Goal: Transaction & Acquisition: Purchase product/service

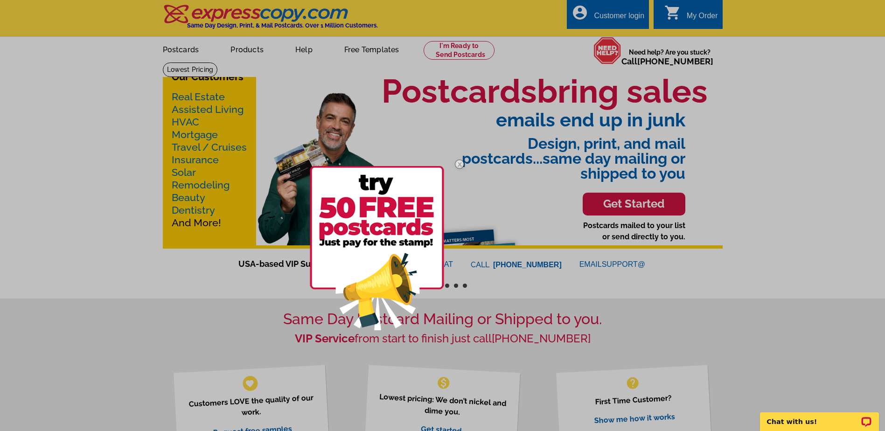
click at [459, 162] on img at bounding box center [459, 164] width 27 height 27
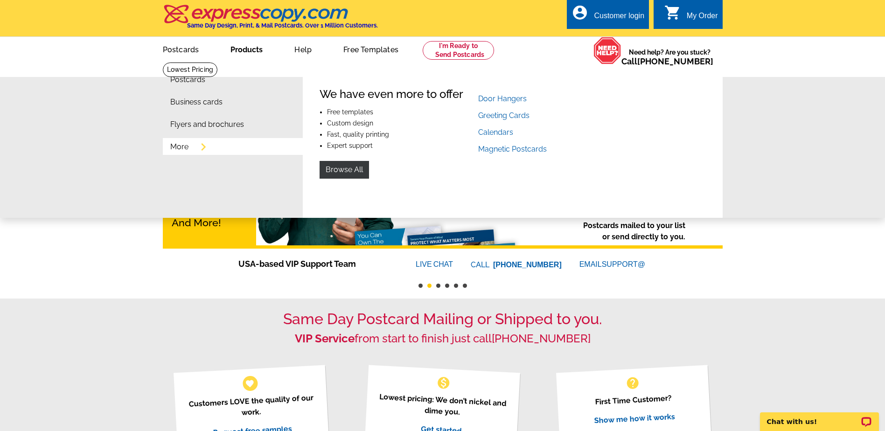
click at [241, 56] on link "Products" at bounding box center [247, 49] width 62 height 22
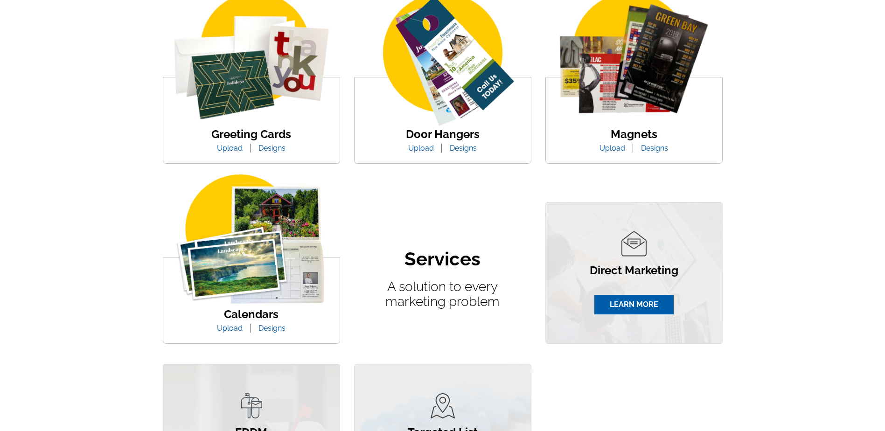
scroll to position [373, 0]
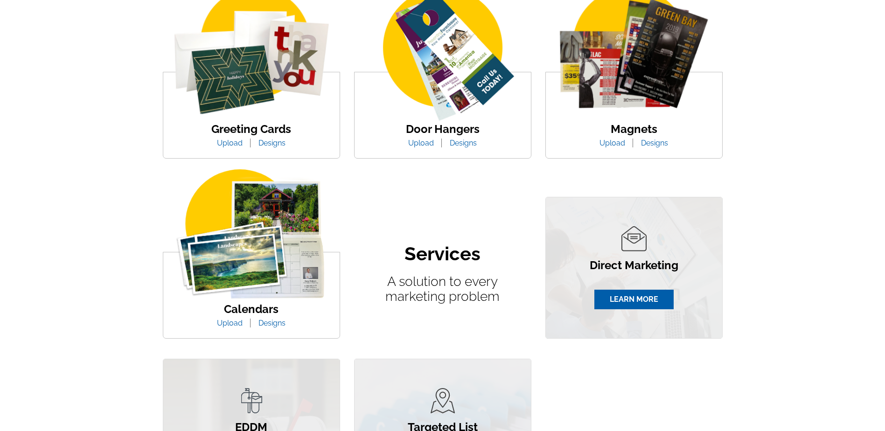
click at [268, 320] on link "Designs" at bounding box center [272, 323] width 41 height 9
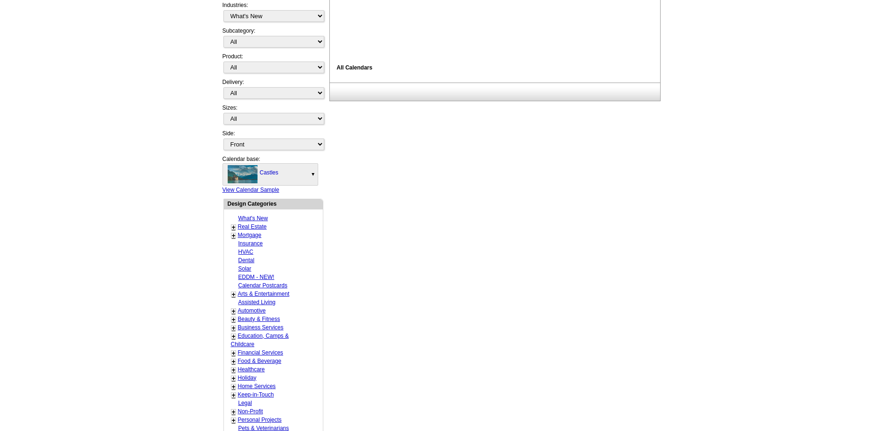
scroll to position [233, 0]
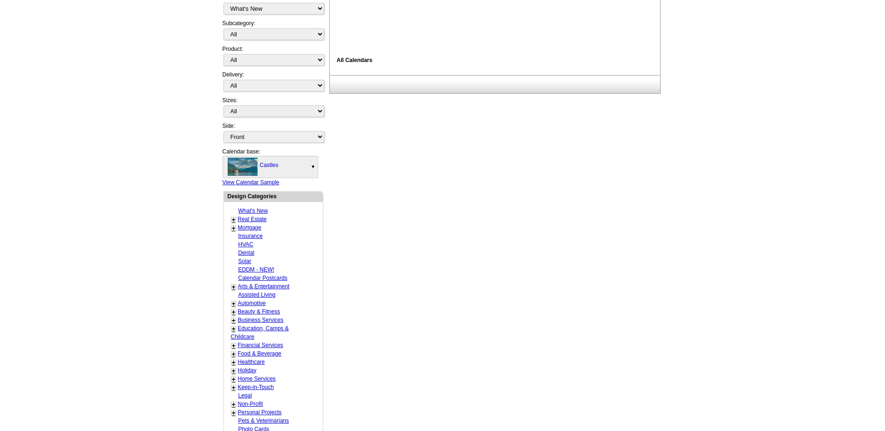
click at [249, 217] on link "Real Estate" at bounding box center [252, 219] width 29 height 7
select select "785"
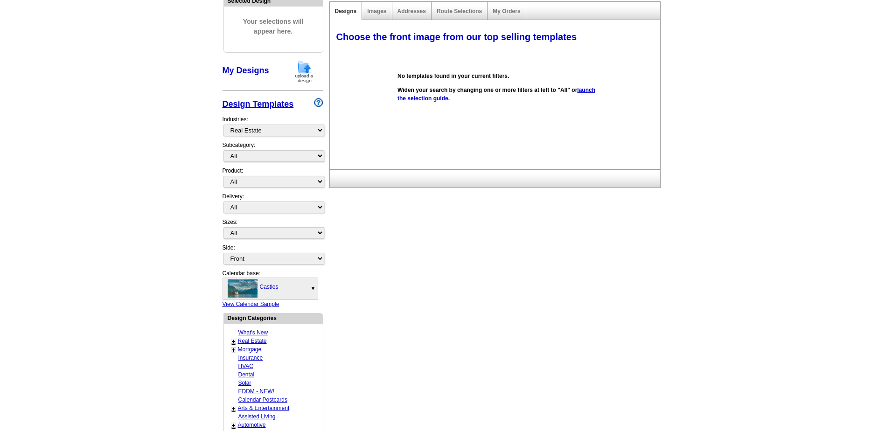
scroll to position [0, 0]
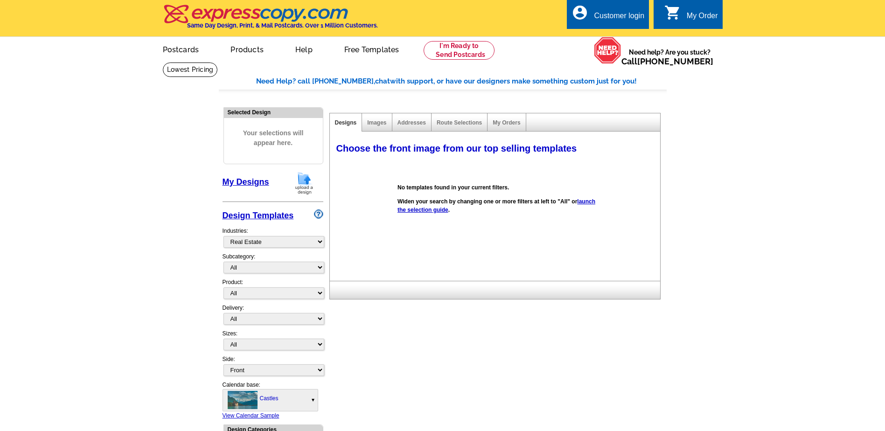
click at [306, 189] on img at bounding box center [304, 183] width 24 height 24
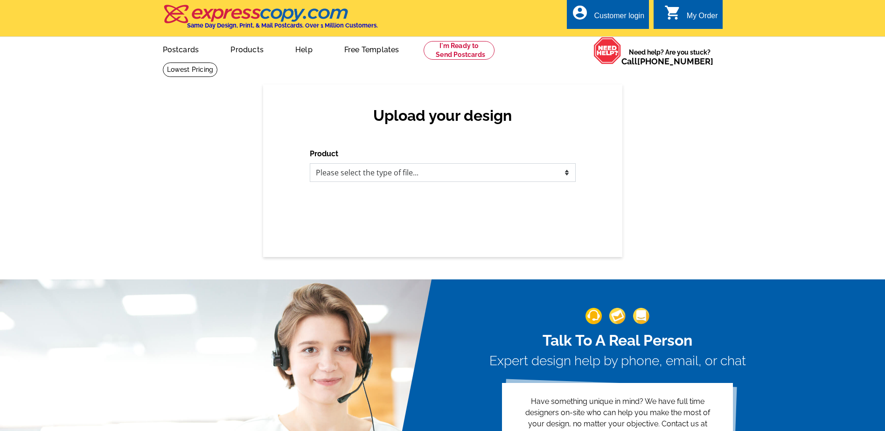
click at [335, 175] on select "Please select the type of file... Postcards Business Cards Letters and flyers G…" at bounding box center [443, 172] width 266 height 19
click at [772, 156] on div "Upload your design Product Please select the type of file... Postcards Business…" at bounding box center [442, 170] width 885 height 173
